Goal: Book appointment/travel/reservation

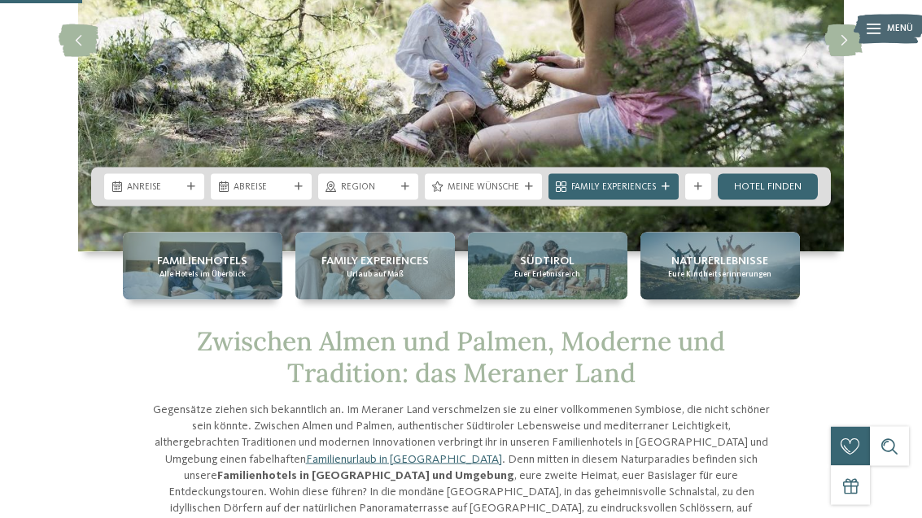
click at [167, 180] on div "Anreise" at bounding box center [154, 187] width 61 height 14
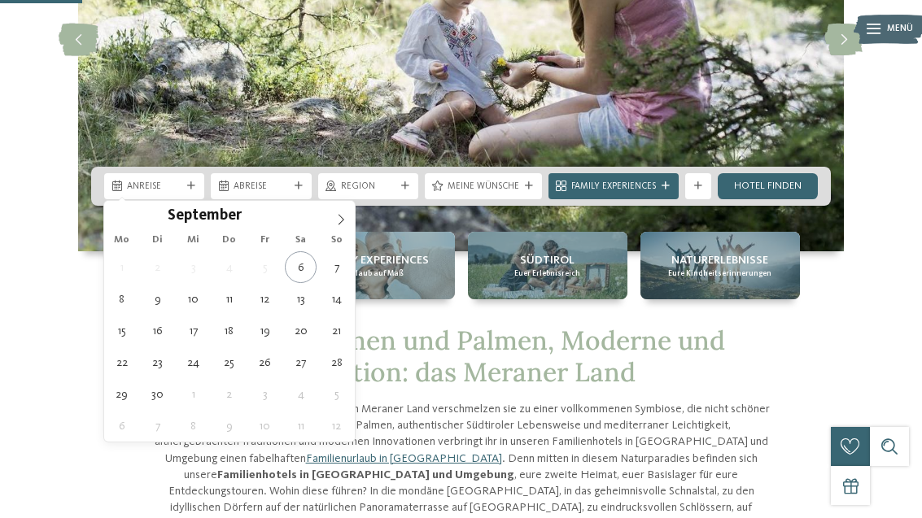
click at [335, 216] on icon at bounding box center [340, 219] width 11 height 11
type div "[DATE]"
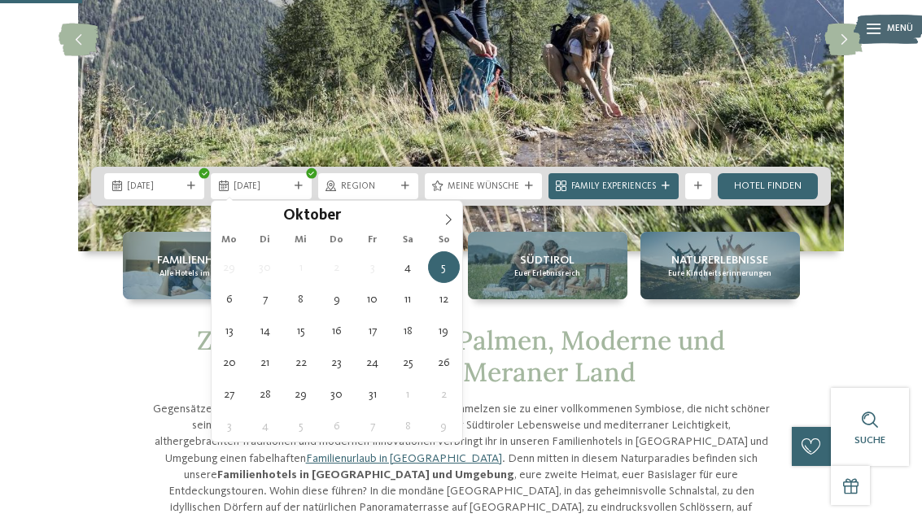
type div "[DATE]"
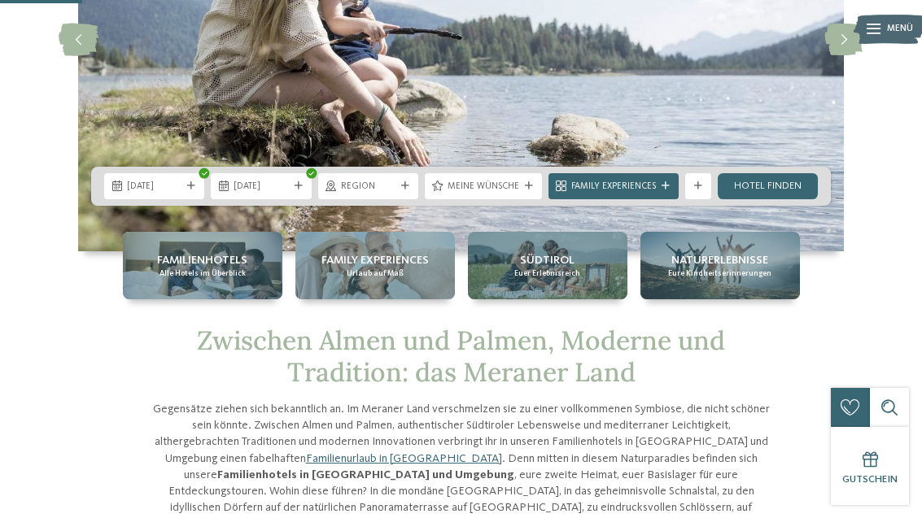
click at [783, 190] on link "Hotel finden" at bounding box center [768, 186] width 100 height 26
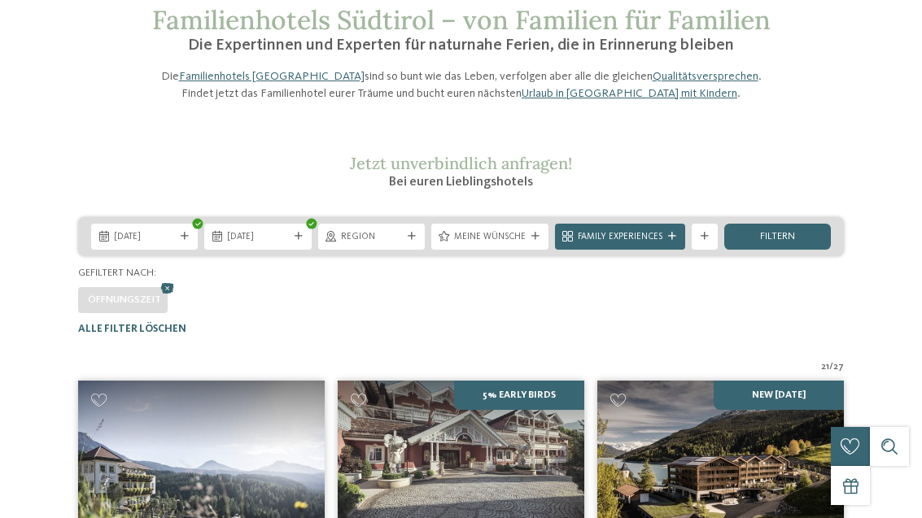
scroll to position [121, 0]
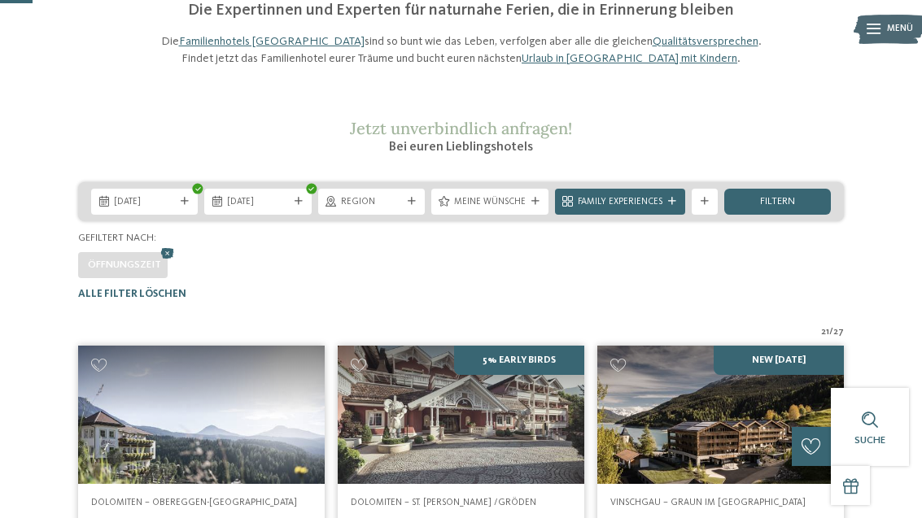
click at [417, 206] on div at bounding box center [411, 202] width 13 height 8
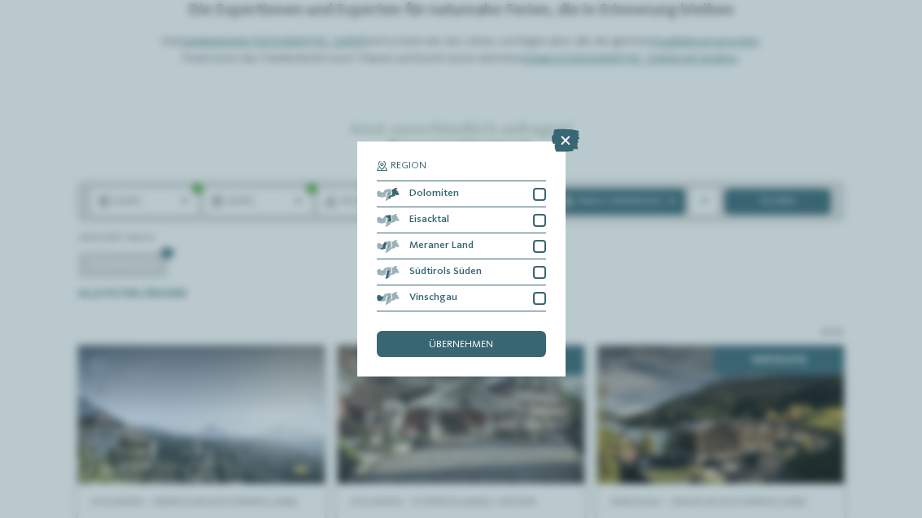
click at [542, 240] on div at bounding box center [539, 246] width 13 height 13
click at [538, 188] on div at bounding box center [539, 194] width 13 height 13
click at [543, 292] on div at bounding box center [539, 298] width 13 height 13
click at [485, 340] on span "übernehmen" at bounding box center [461, 345] width 64 height 11
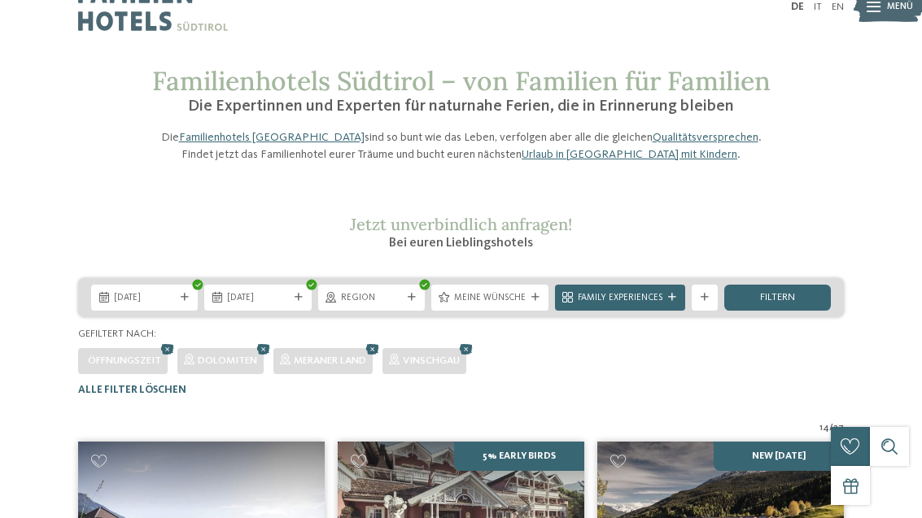
scroll to position [0, 0]
